Goal: Share content: Share content

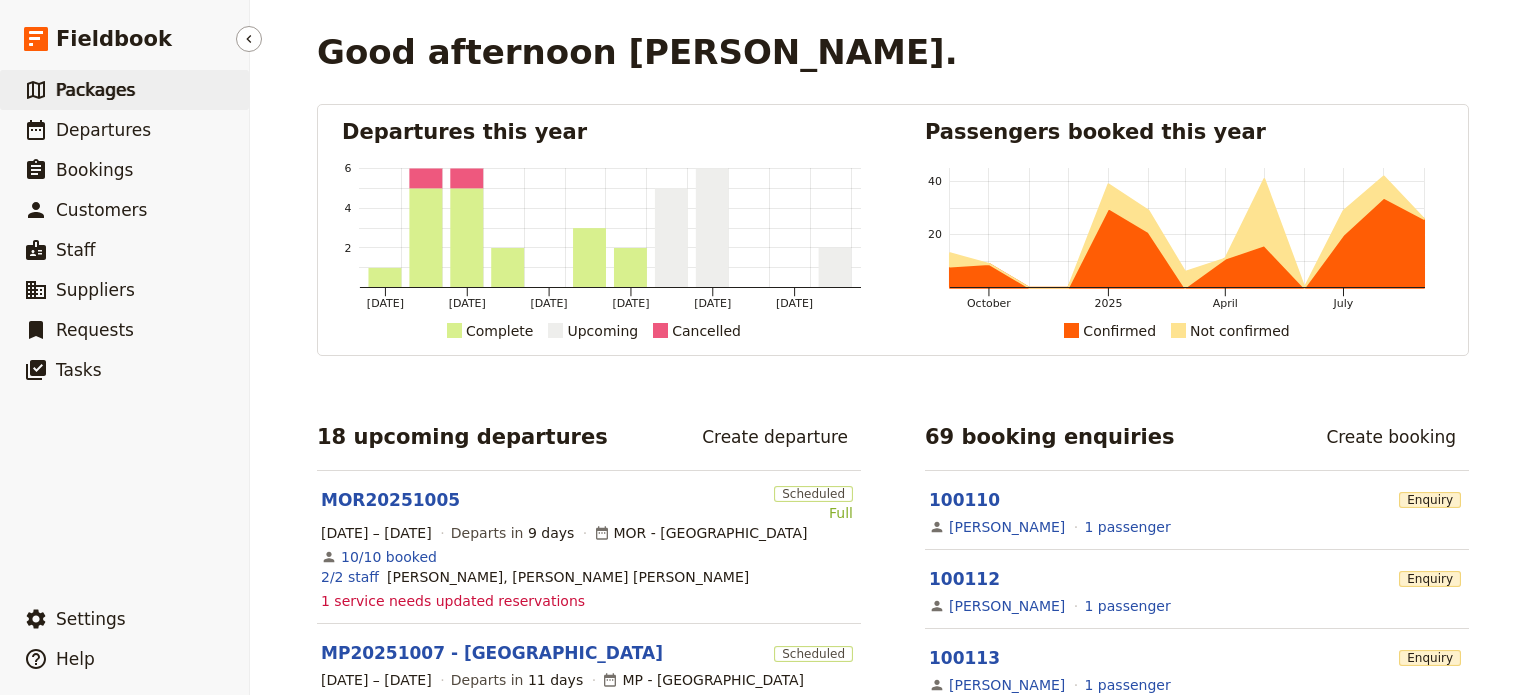
click at [36, 88] on icon at bounding box center [36, 90] width 24 height 24
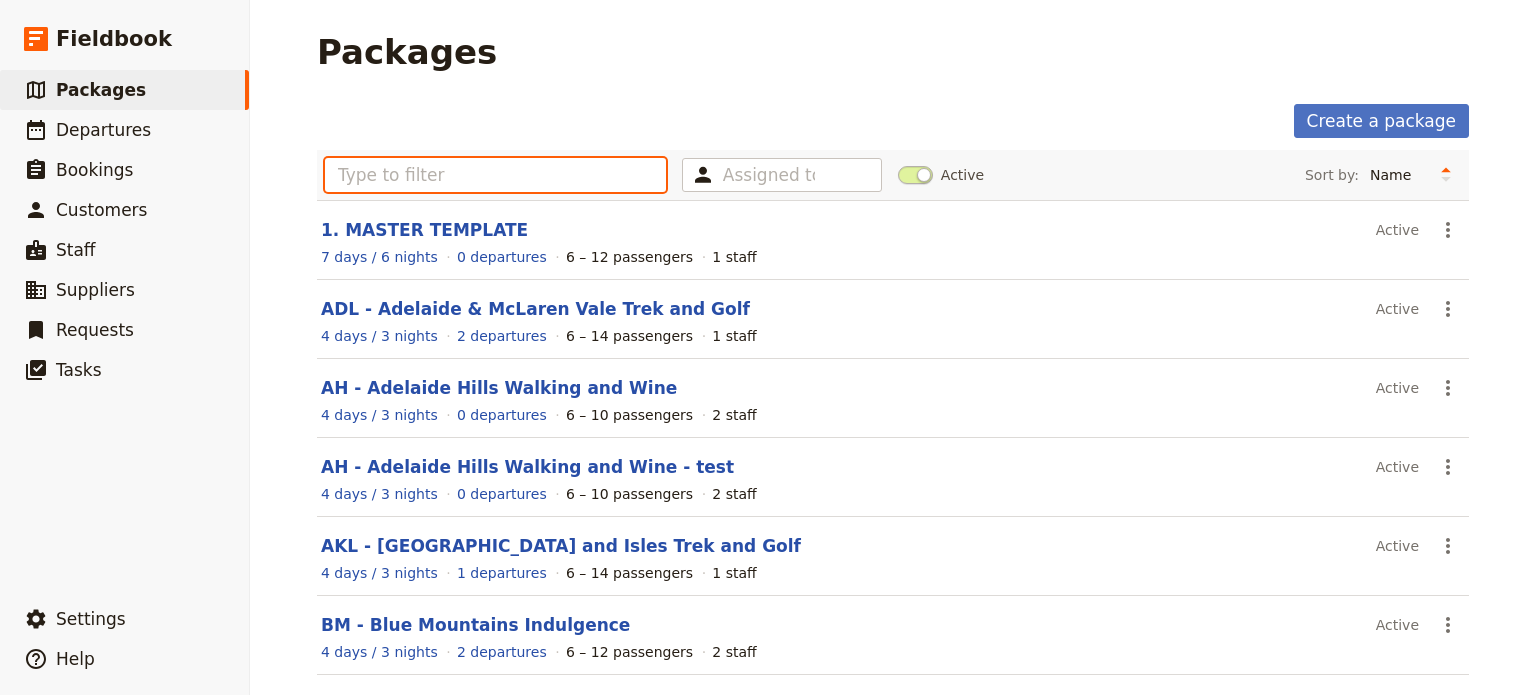
click at [444, 170] on input "text" at bounding box center [495, 175] width 341 height 34
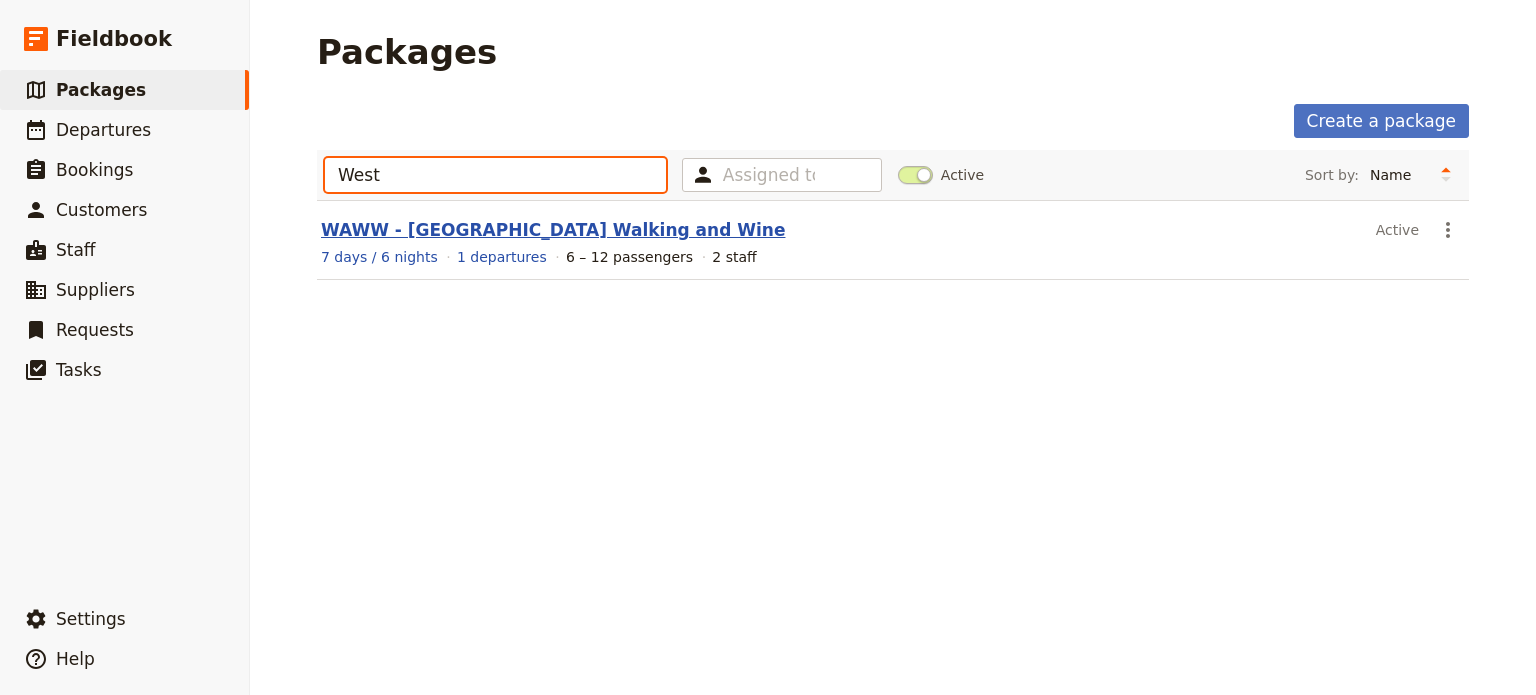
type input "West"
click at [472, 222] on link "WAWW - [GEOGRAPHIC_DATA] Walking and Wine" at bounding box center [553, 230] width 464 height 20
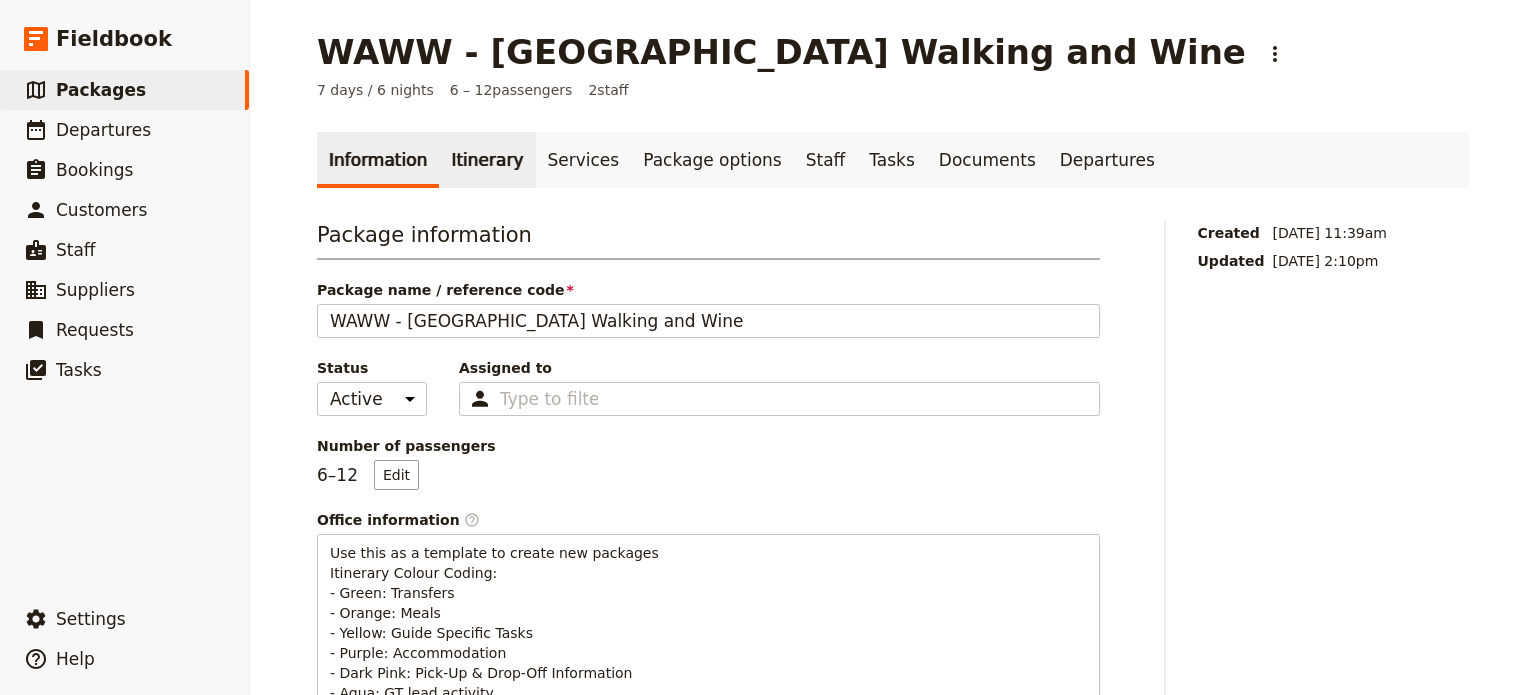
click at [445, 163] on link "Itinerary" at bounding box center [487, 160] width 96 height 56
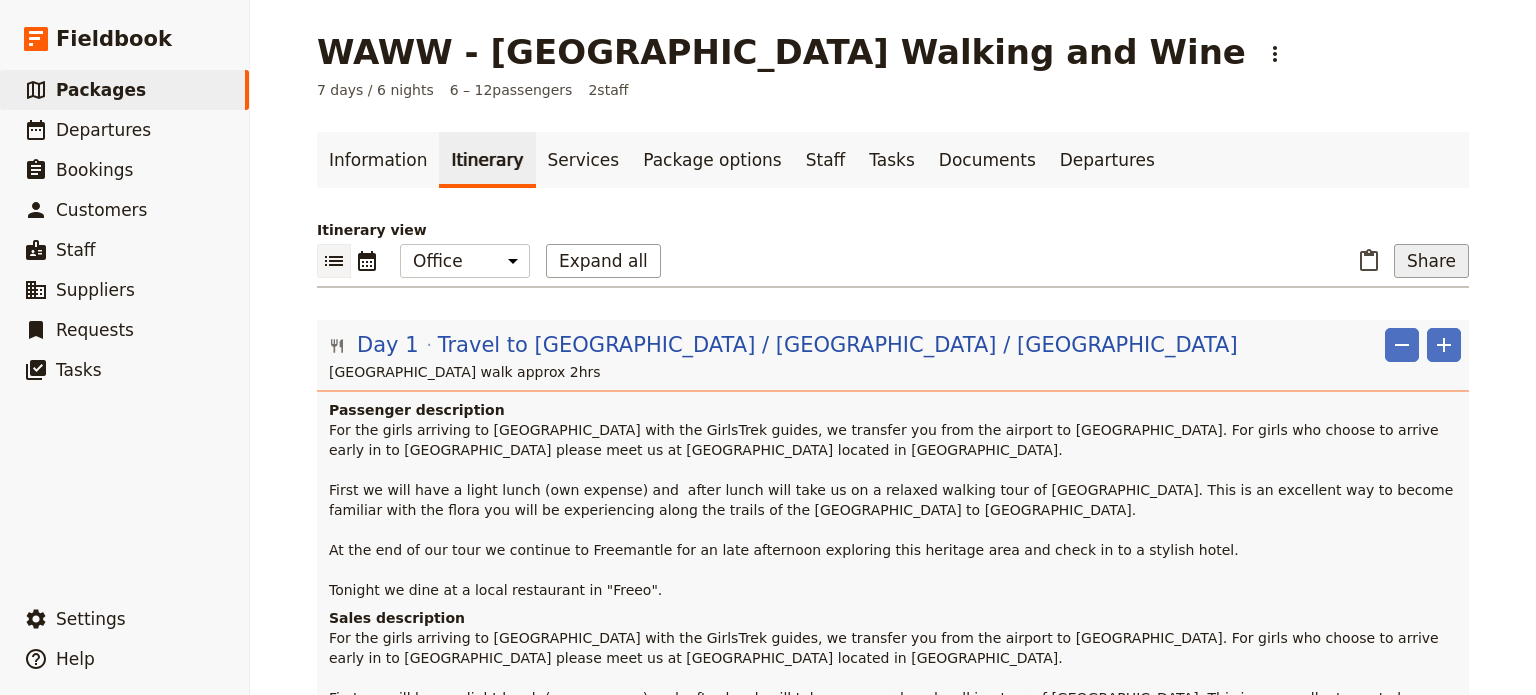
click at [1448, 267] on button "Share" at bounding box center [1431, 261] width 75 height 34
click at [1399, 359] on span "Sales Brochure" at bounding box center [1365, 361] width 105 height 20
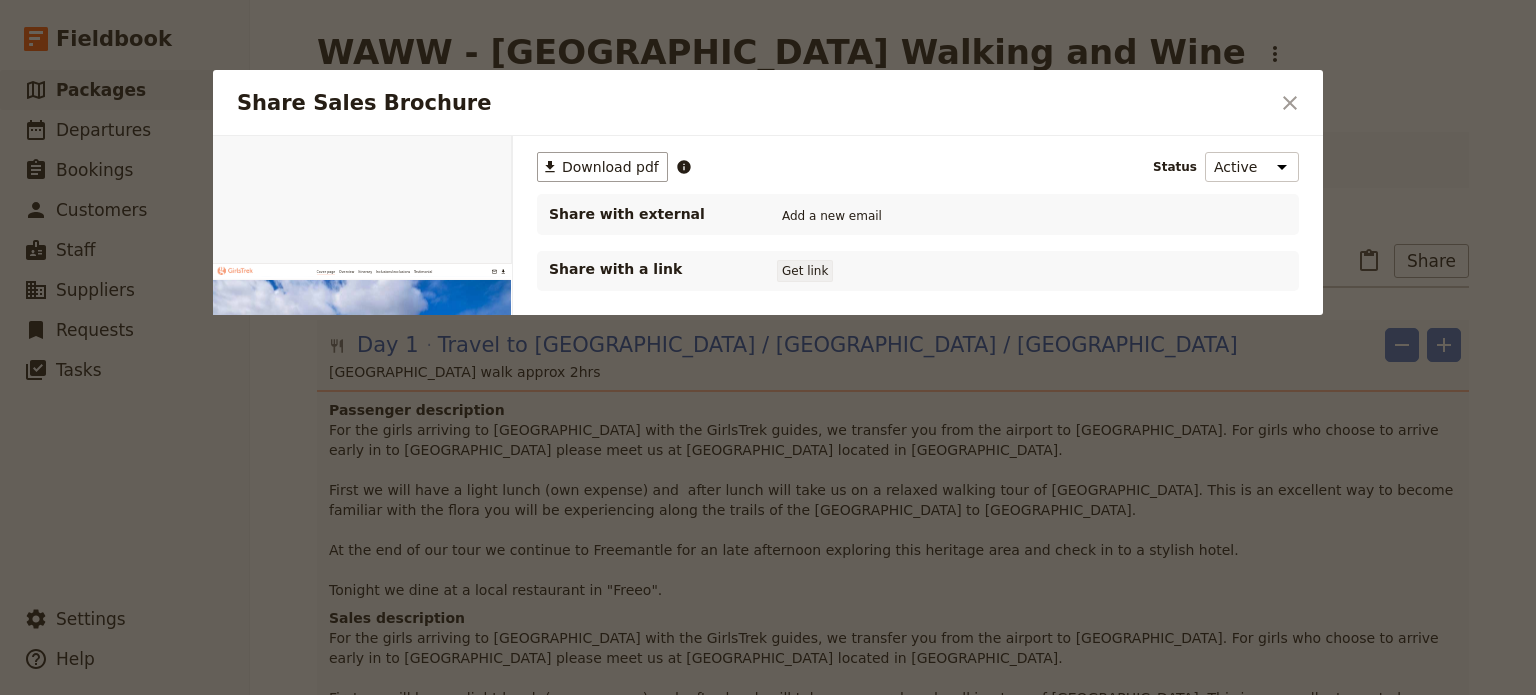
click at [813, 272] on button "Get link" at bounding box center [805, 271] width 56 height 22
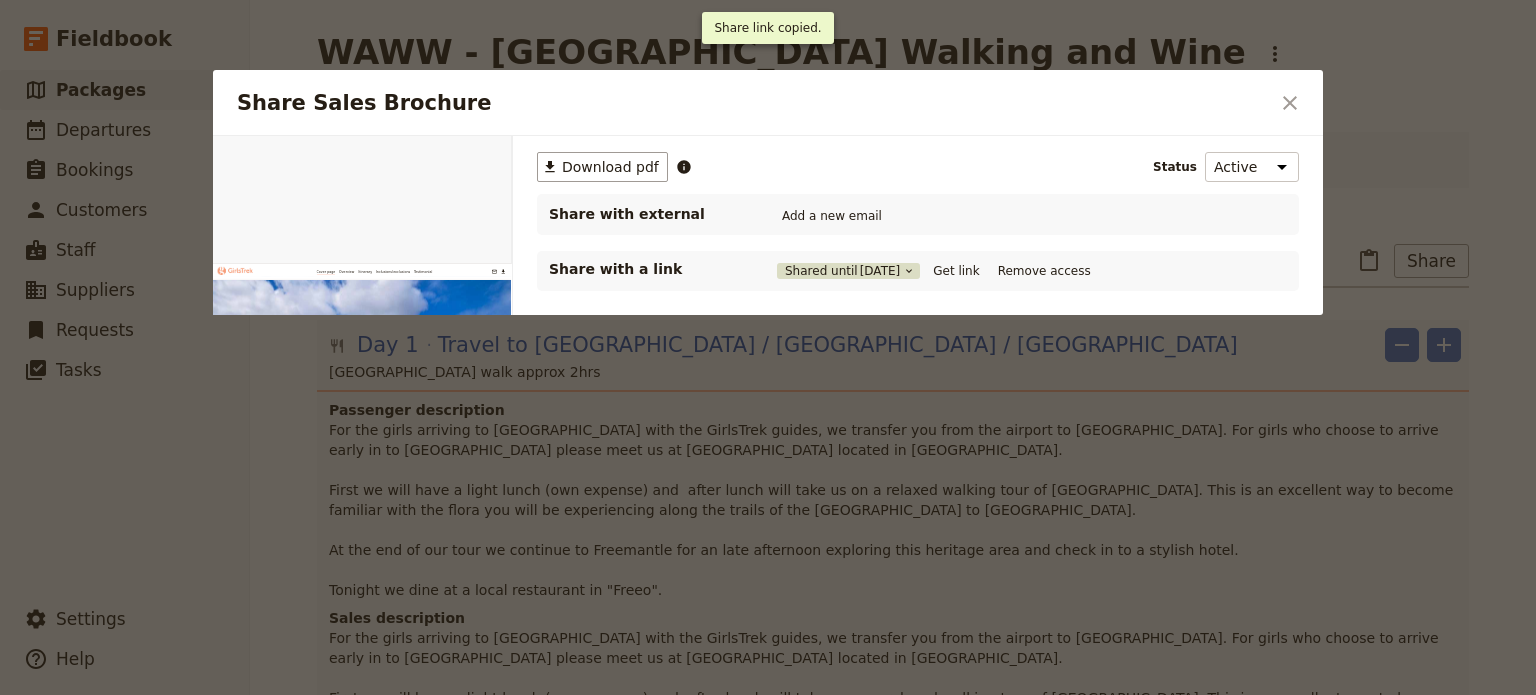
click at [832, 263] on button "Shared until 26 Sep 2026" at bounding box center [848, 271] width 143 height 16
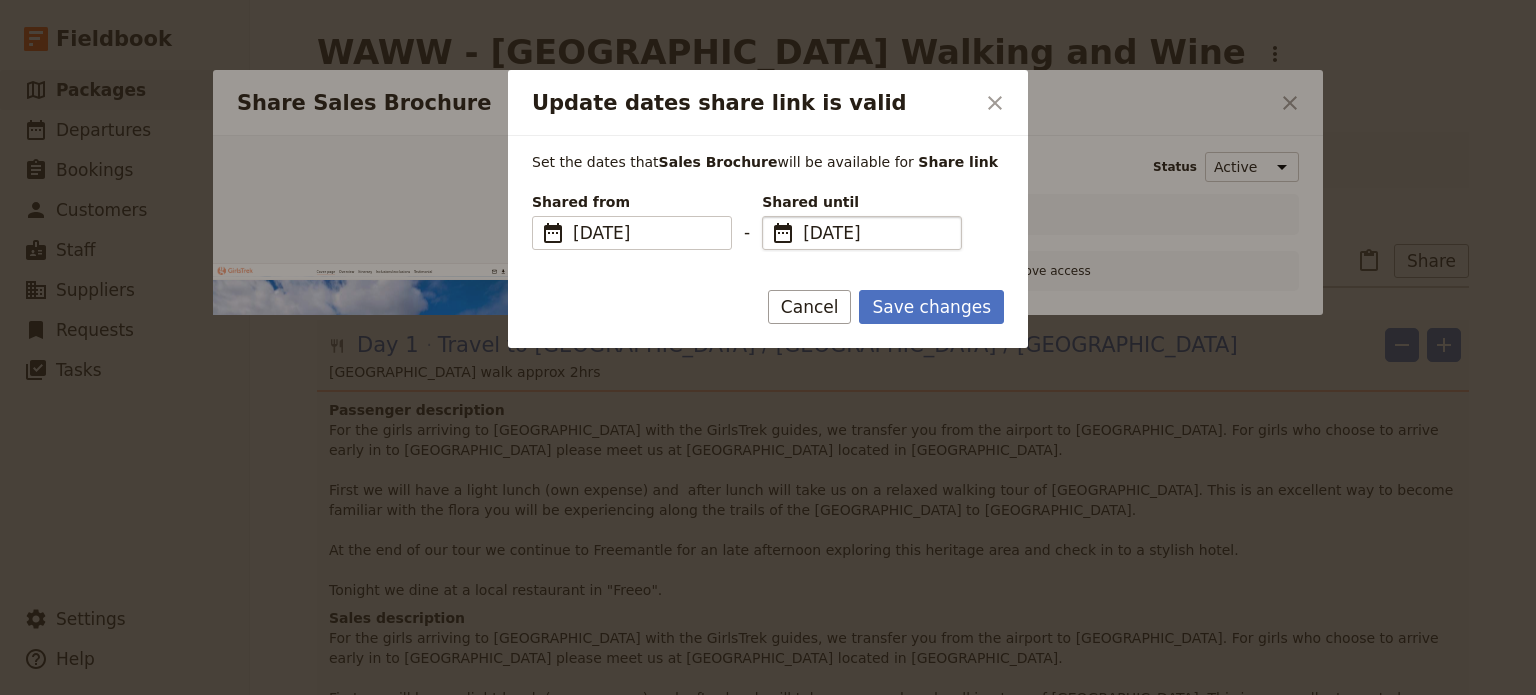
click at [931, 218] on fieldset "​ 26 Sep 2026 26/09/2026" at bounding box center [862, 233] width 200 height 34
click at [771, 217] on input "26/09/2026" at bounding box center [770, 216] width 1 height 1
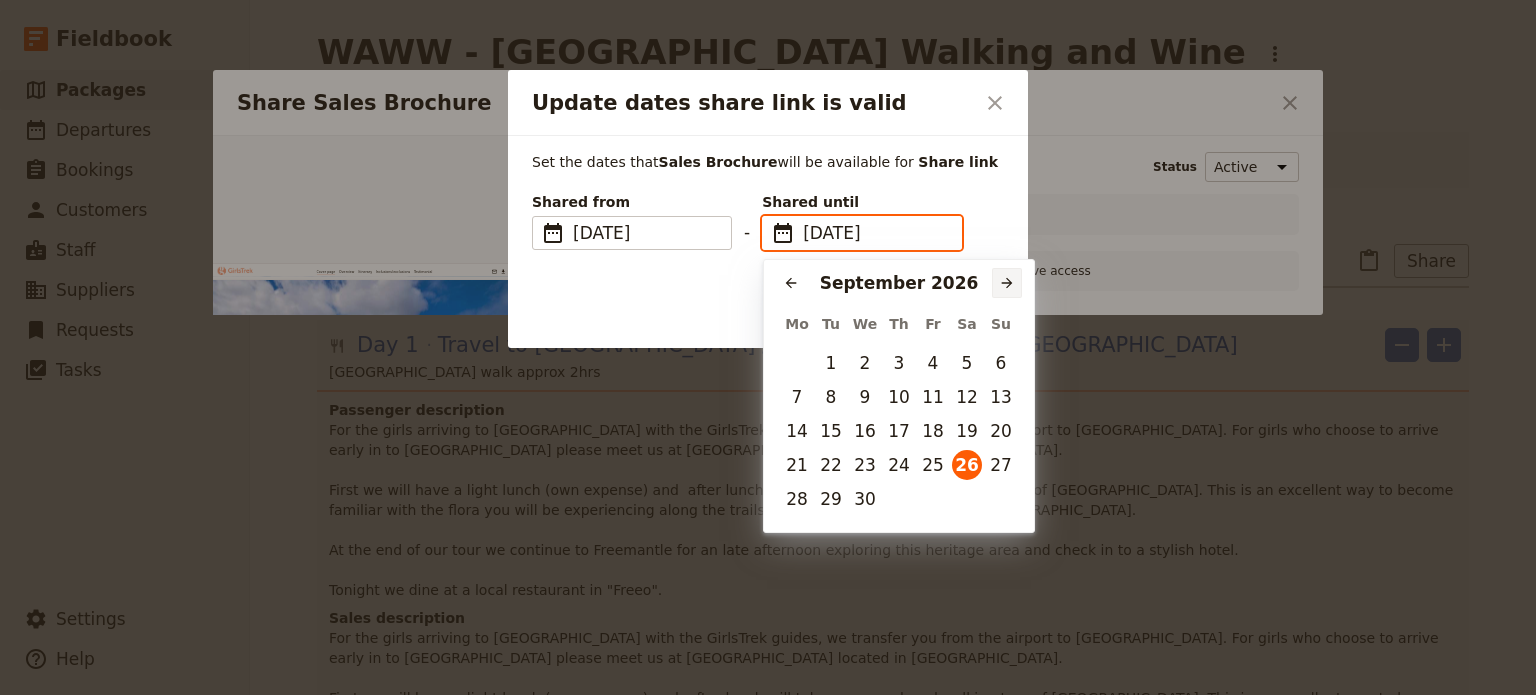
click at [1012, 279] on icon "Next month" at bounding box center [1007, 283] width 16 height 16
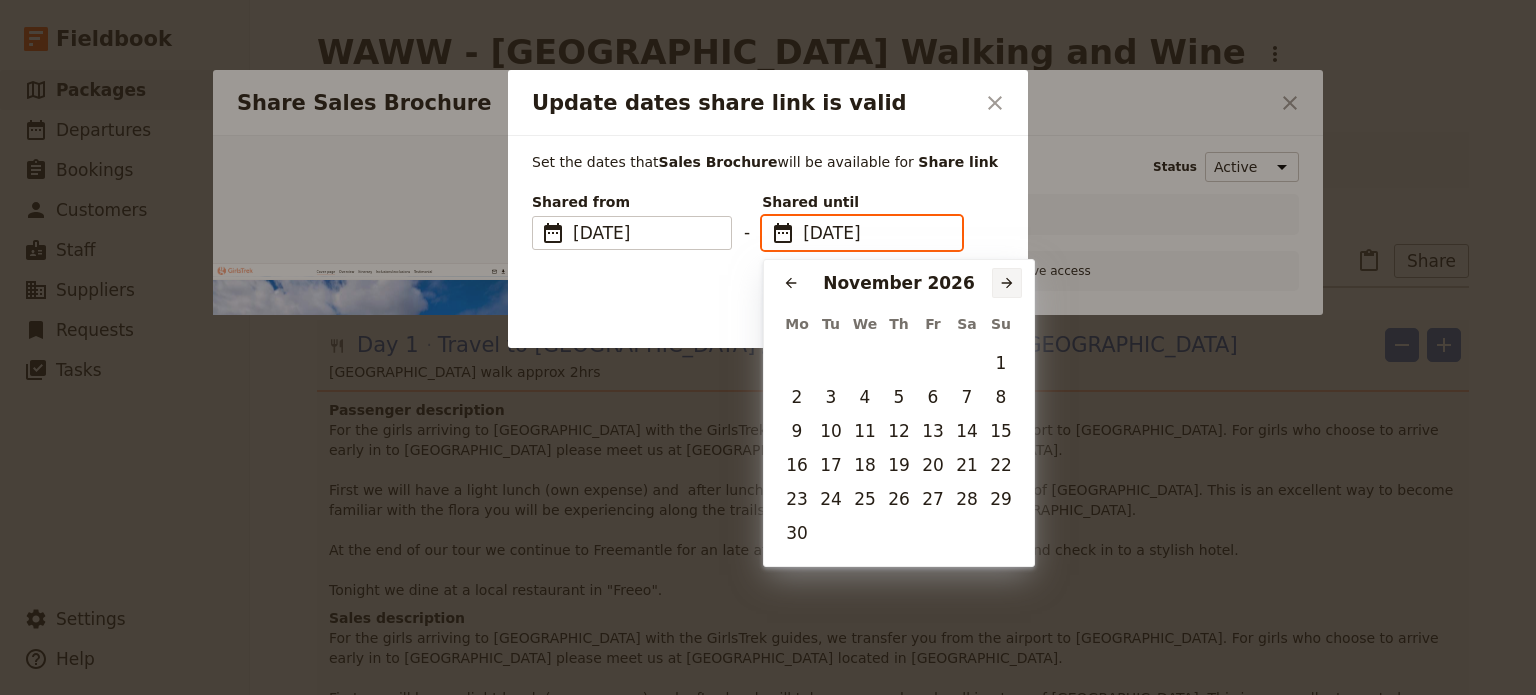
click at [1012, 279] on icon "Next month" at bounding box center [1007, 283] width 16 height 16
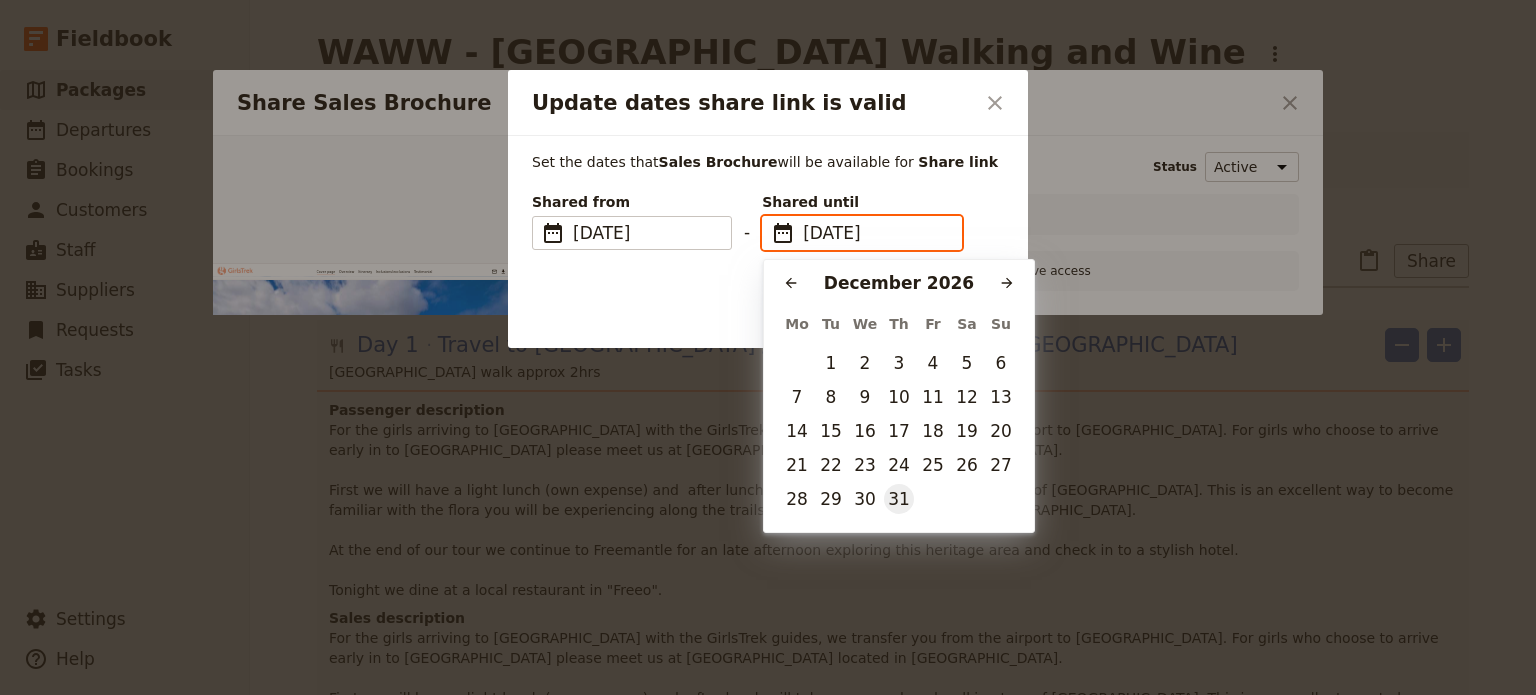
click at [900, 511] on button "31" at bounding box center [899, 499] width 30 height 30
type input "31/12/2026"
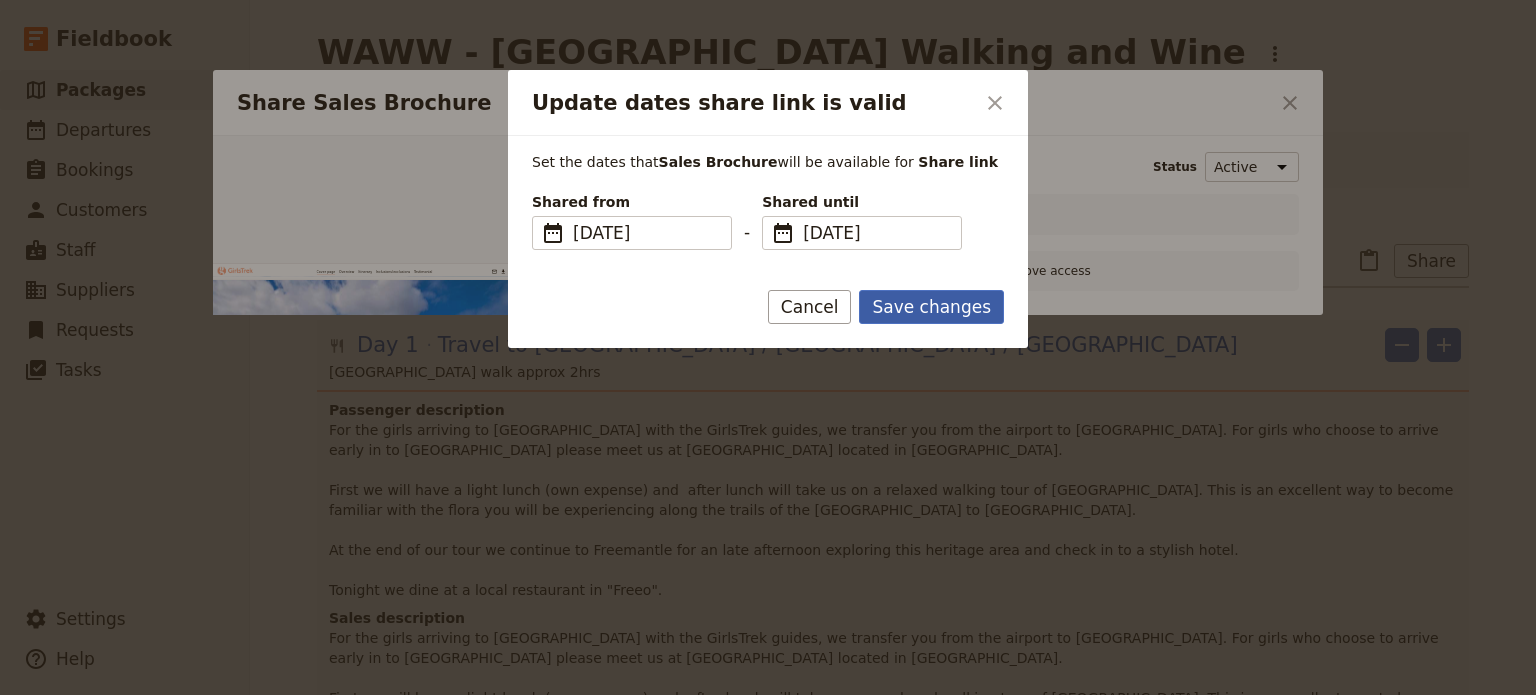
click at [965, 308] on button "Save changes" at bounding box center [931, 307] width 145 height 34
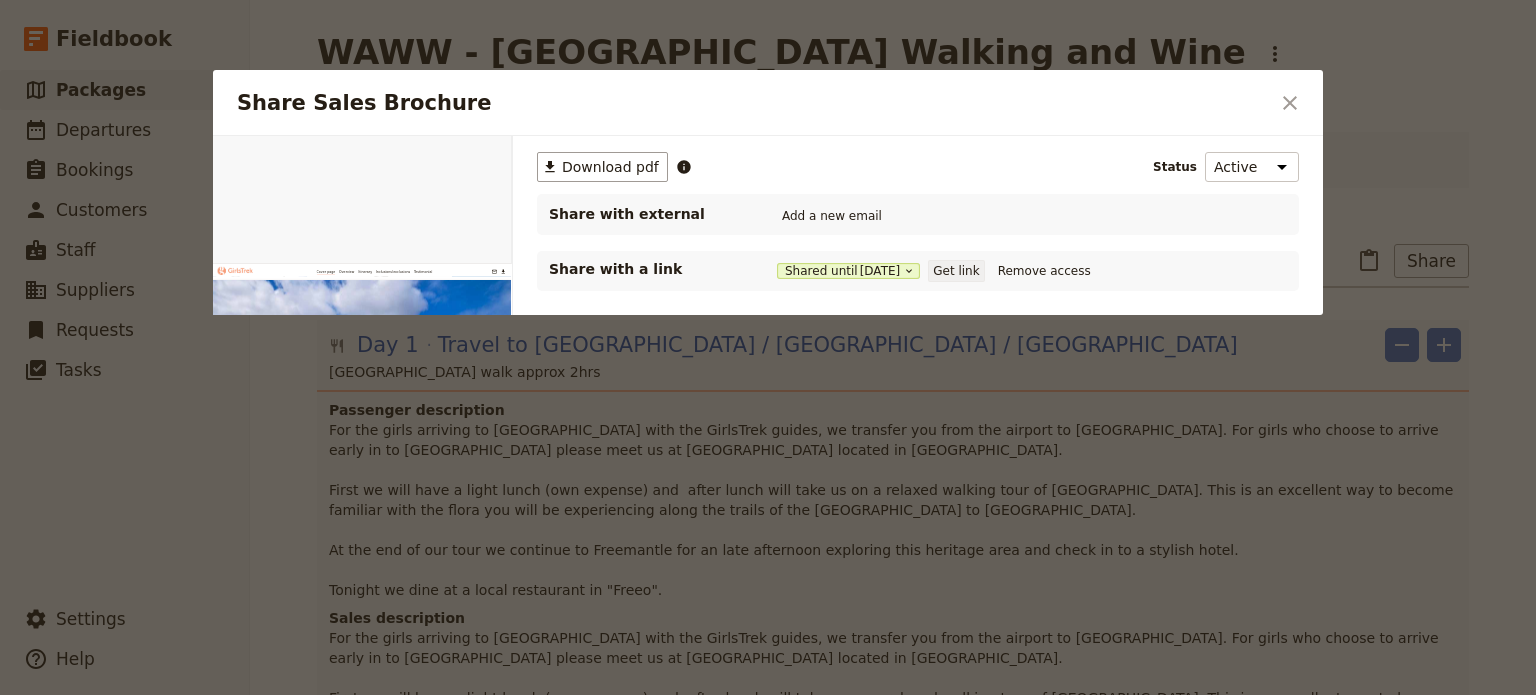
click at [964, 264] on button "Get link" at bounding box center [956, 271] width 56 height 22
